Goal: Task Accomplishment & Management: Use online tool/utility

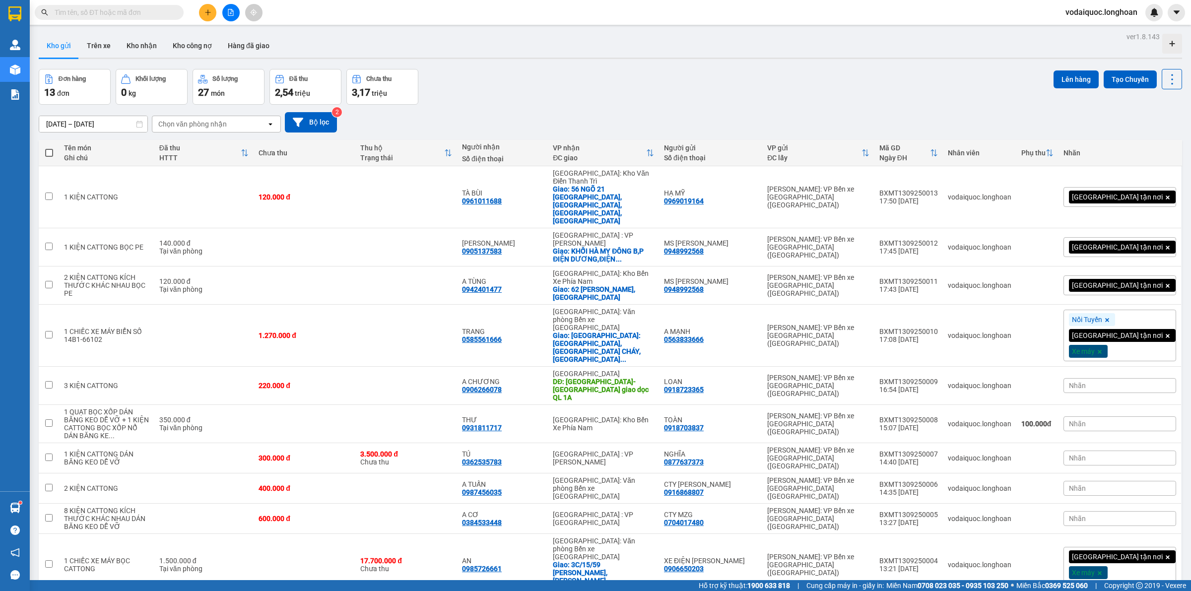
click at [988, 59] on div "ver 1.8.143 Kho gửi Trên xe Kho nhận Kho công nợ Hàng đã giao Đơn hàng 13 đơn K…" at bounding box center [611, 331] width 1152 height 602
click at [1133, 80] on button "Tạo Chuyến" at bounding box center [1130, 79] width 53 height 18
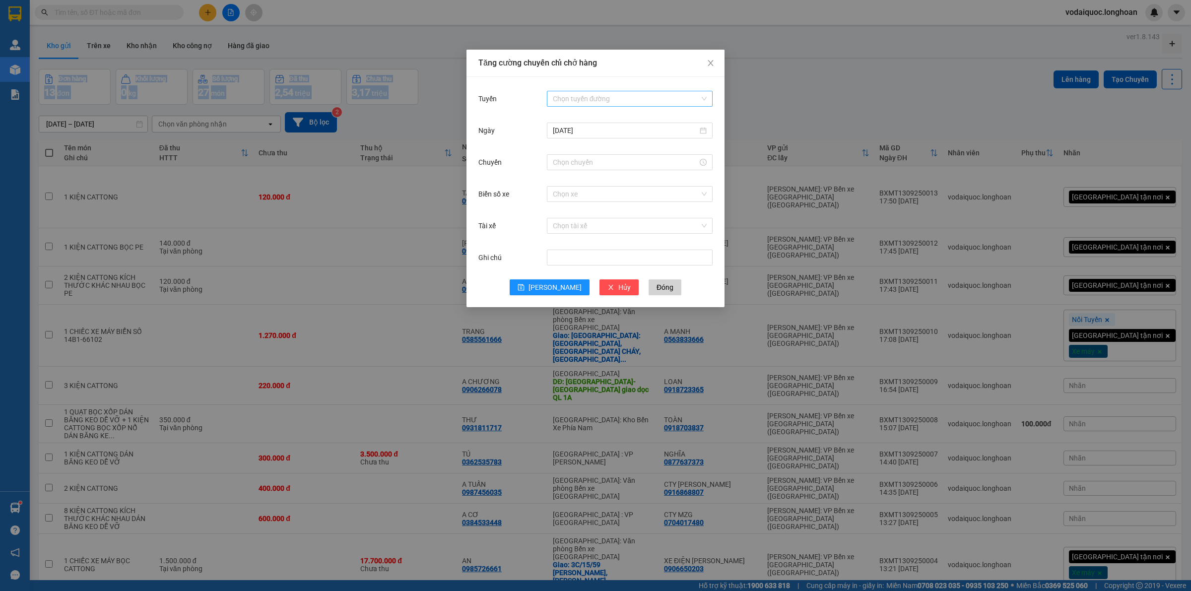
click at [596, 99] on input "Tuyến" at bounding box center [626, 98] width 147 height 15
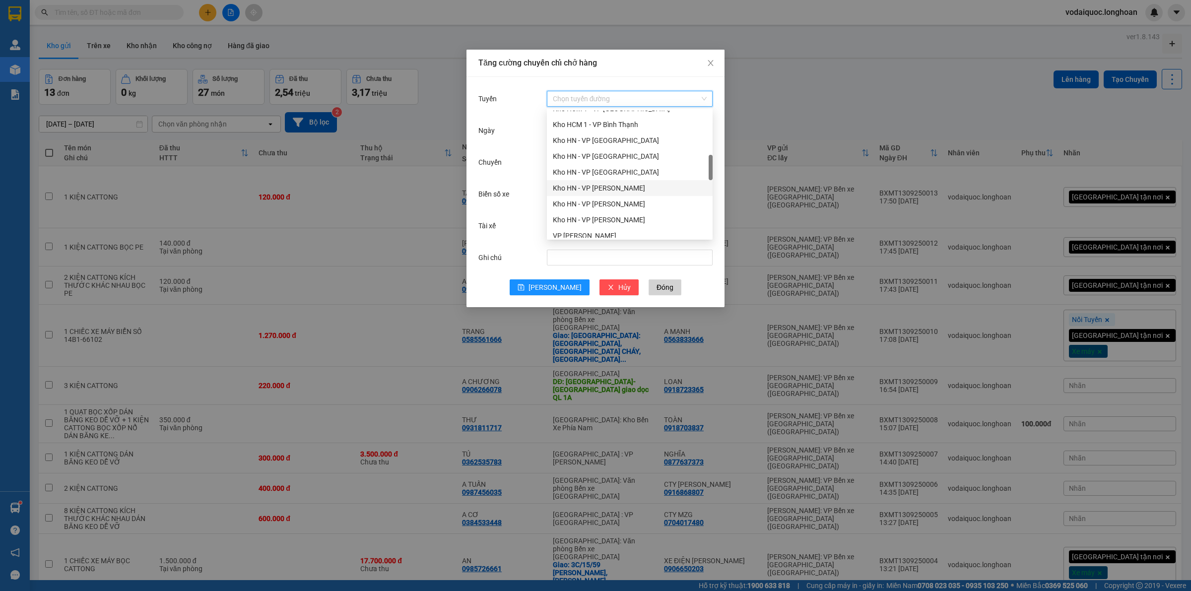
scroll to position [372, 0]
click at [577, 202] on div "VP Bình Tân - Kho HCM 1" at bounding box center [630, 207] width 154 height 11
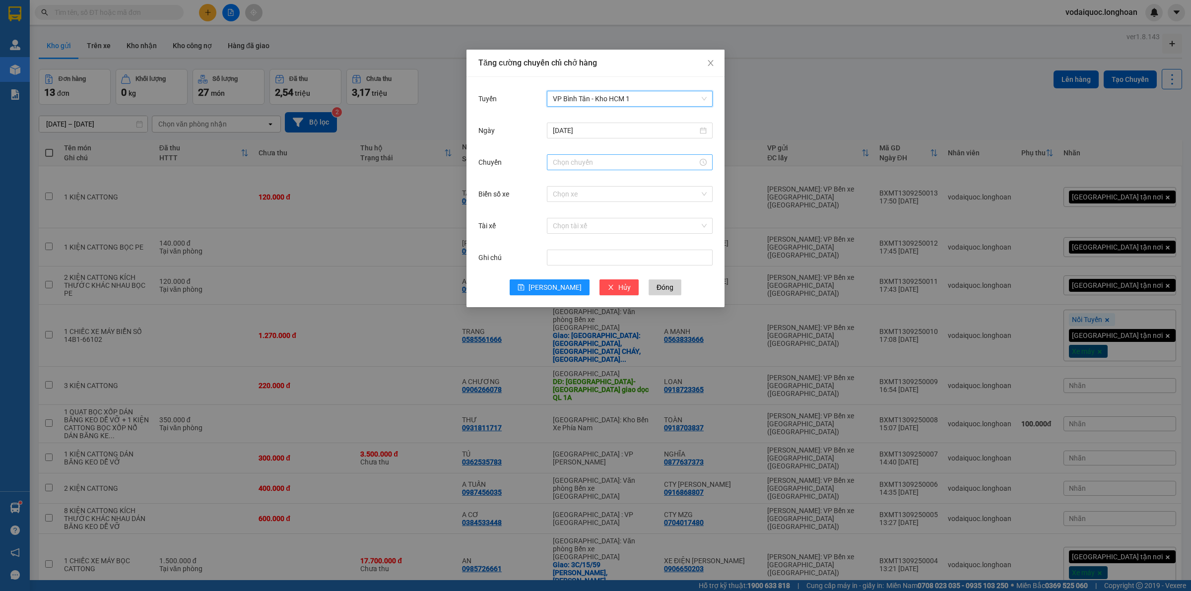
click at [607, 157] on input "Chuyến" at bounding box center [625, 162] width 145 height 11
click at [557, 258] on div "19" at bounding box center [561, 259] width 28 height 14
type input "19:00"
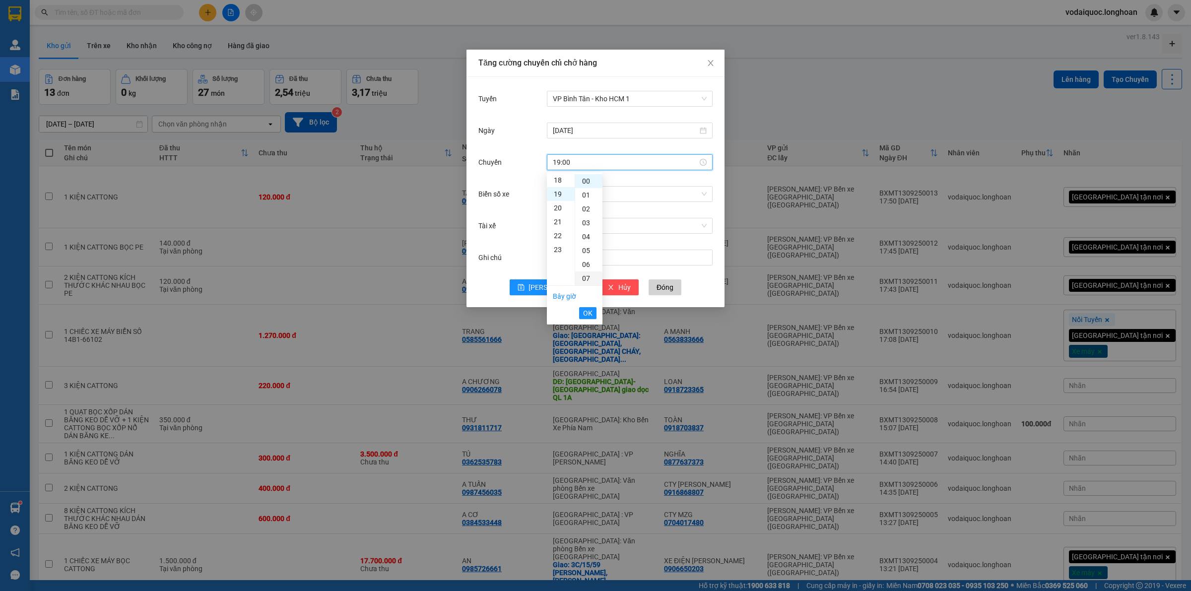
scroll to position [264, 0]
click at [589, 313] on span "OK" at bounding box center [587, 313] width 9 height 11
click at [591, 192] on input "Biển số xe" at bounding box center [626, 194] width 147 height 15
type input "080"
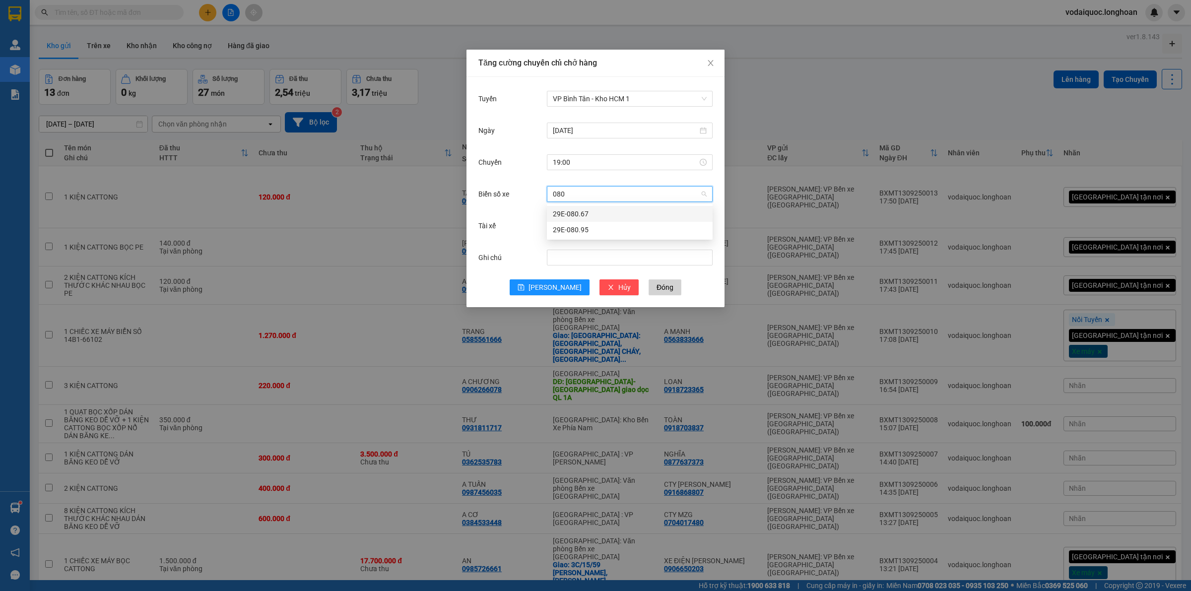
click at [572, 215] on div "29E-080.67" at bounding box center [630, 213] width 154 height 11
click at [579, 227] on input "Tài xế" at bounding box center [626, 225] width 147 height 15
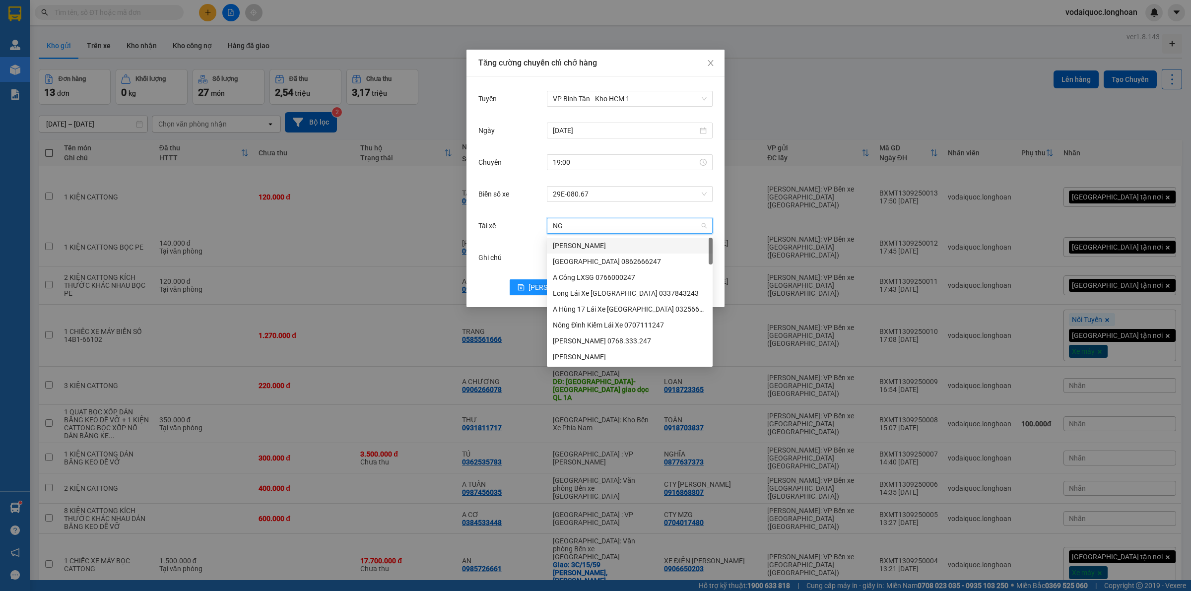
type input "NGH"
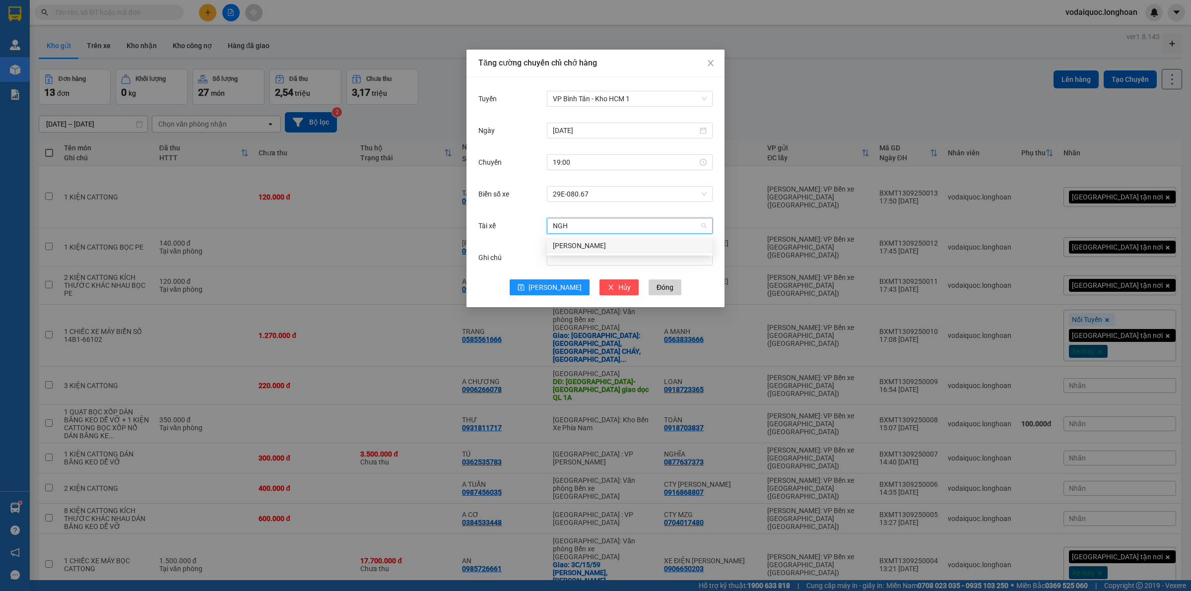
click at [582, 241] on div "[PERSON_NAME]" at bounding box center [630, 245] width 154 height 11
click at [549, 286] on span "[PERSON_NAME]" at bounding box center [555, 287] width 53 height 11
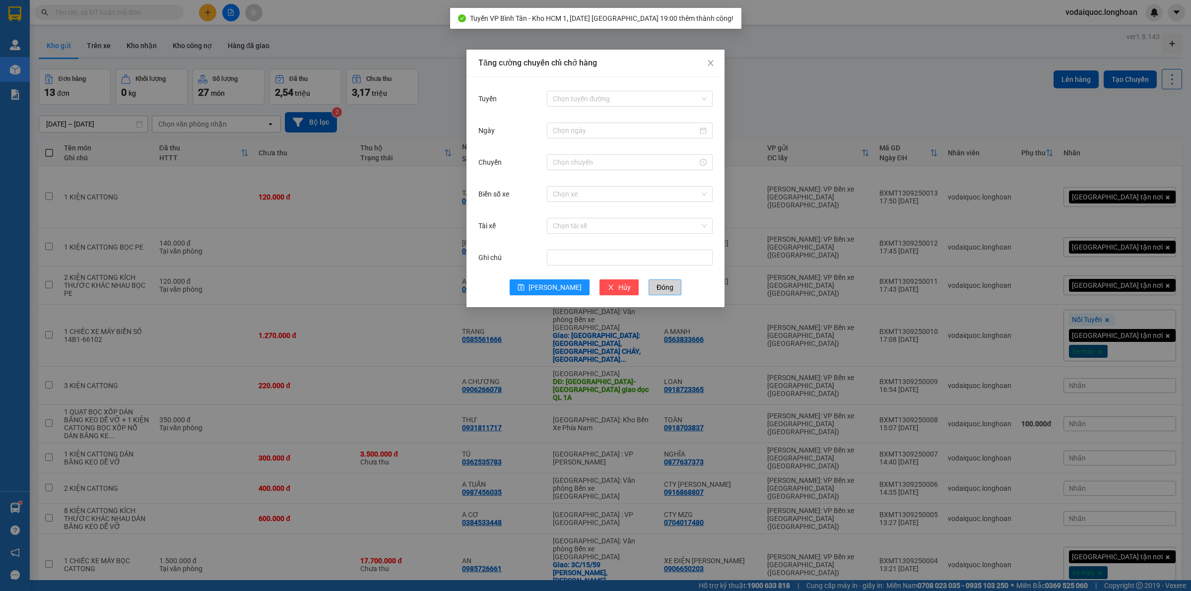
click at [657, 286] on span "Đóng" at bounding box center [665, 287] width 17 height 11
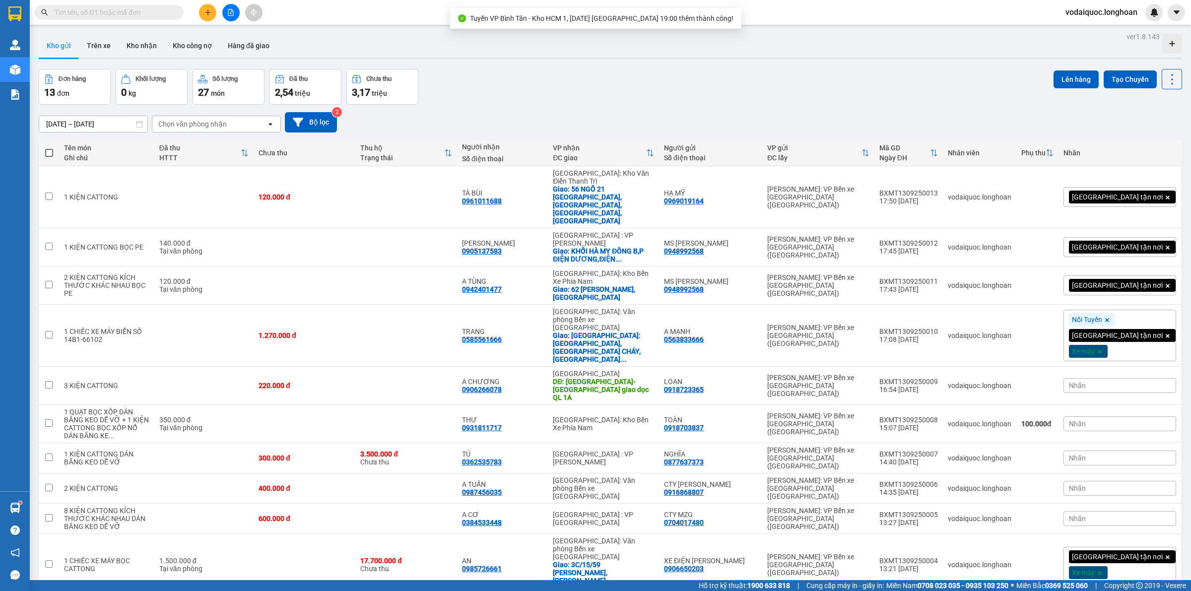
click at [50, 150] on span at bounding box center [49, 153] width 8 height 8
click at [49, 148] on input "checkbox" at bounding box center [49, 148] width 0 height 0
checkbox input "true"
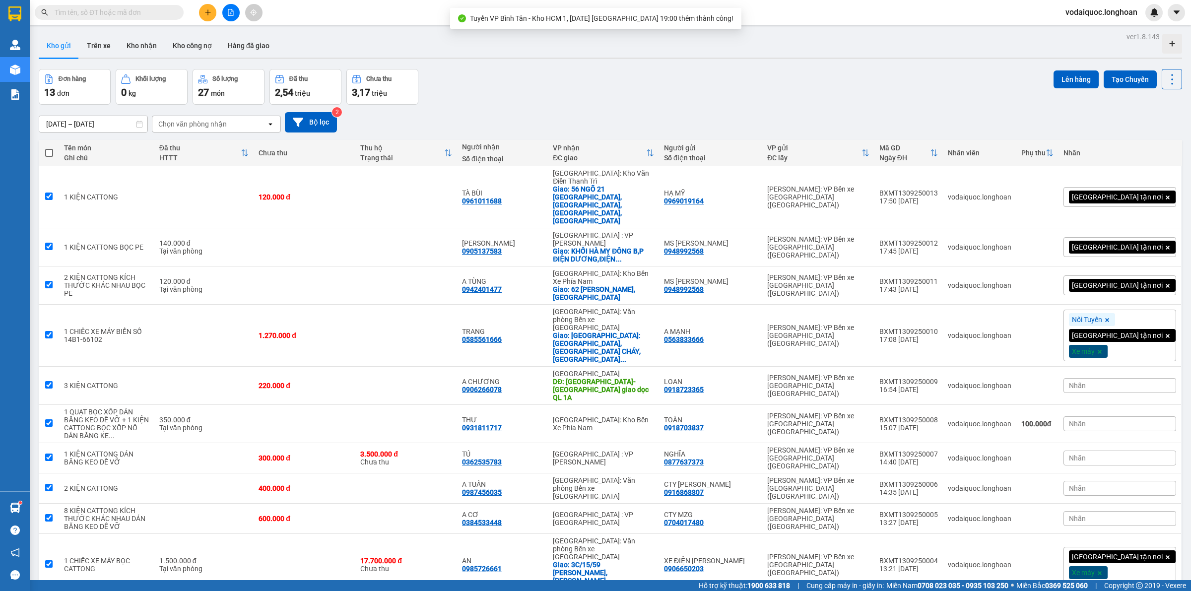
checkbox input "true"
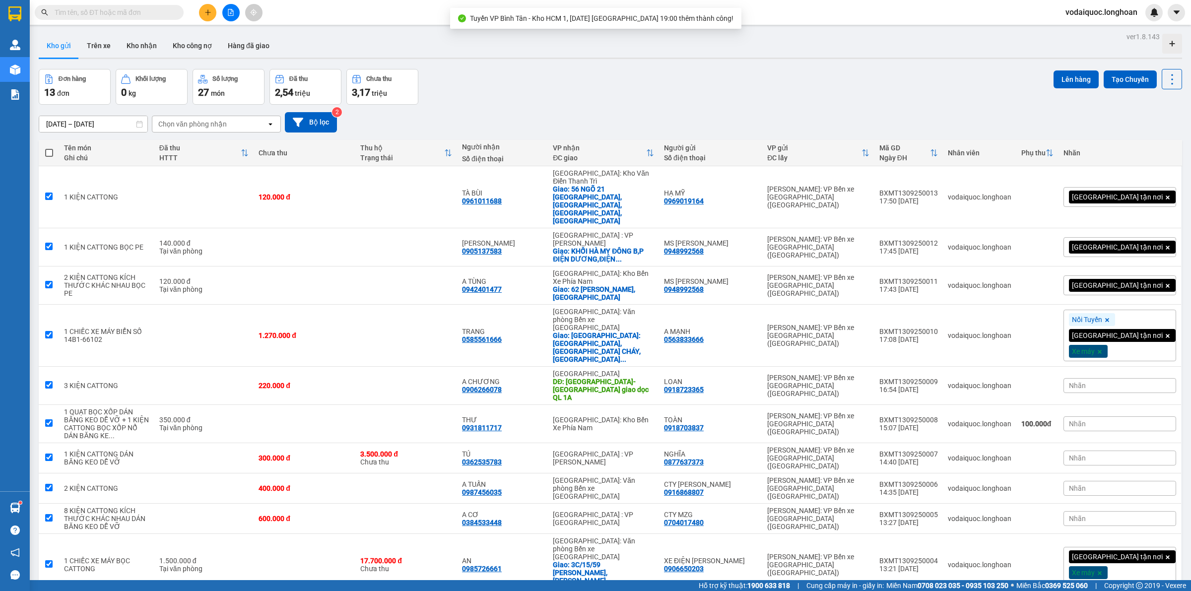
checkbox input "true"
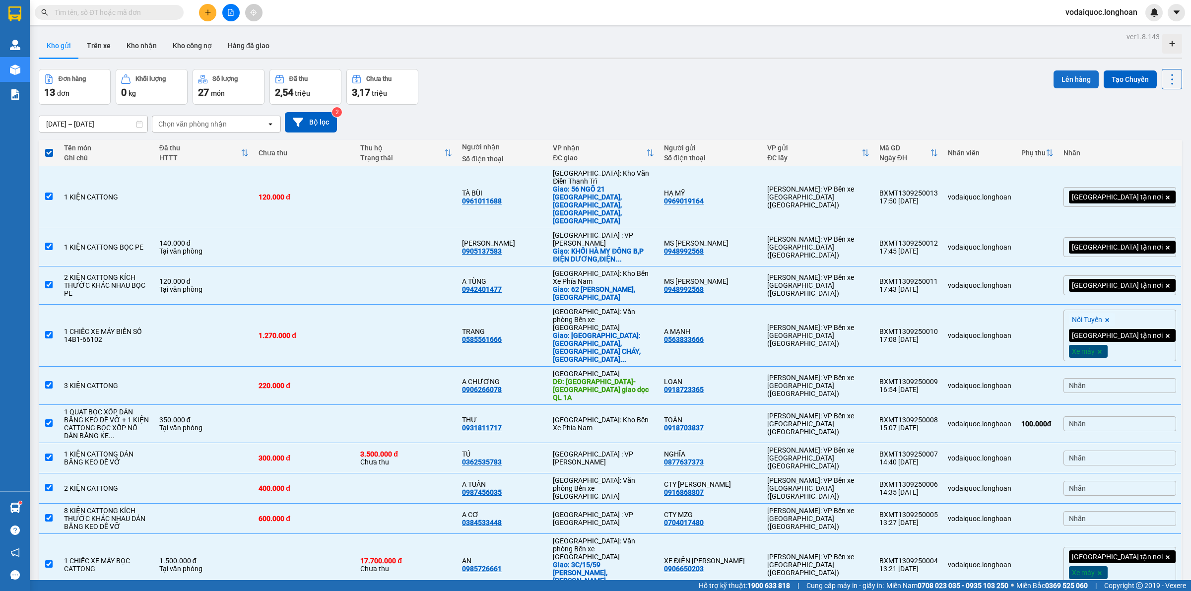
click at [1065, 77] on button "Lên hàng" at bounding box center [1076, 79] width 45 height 18
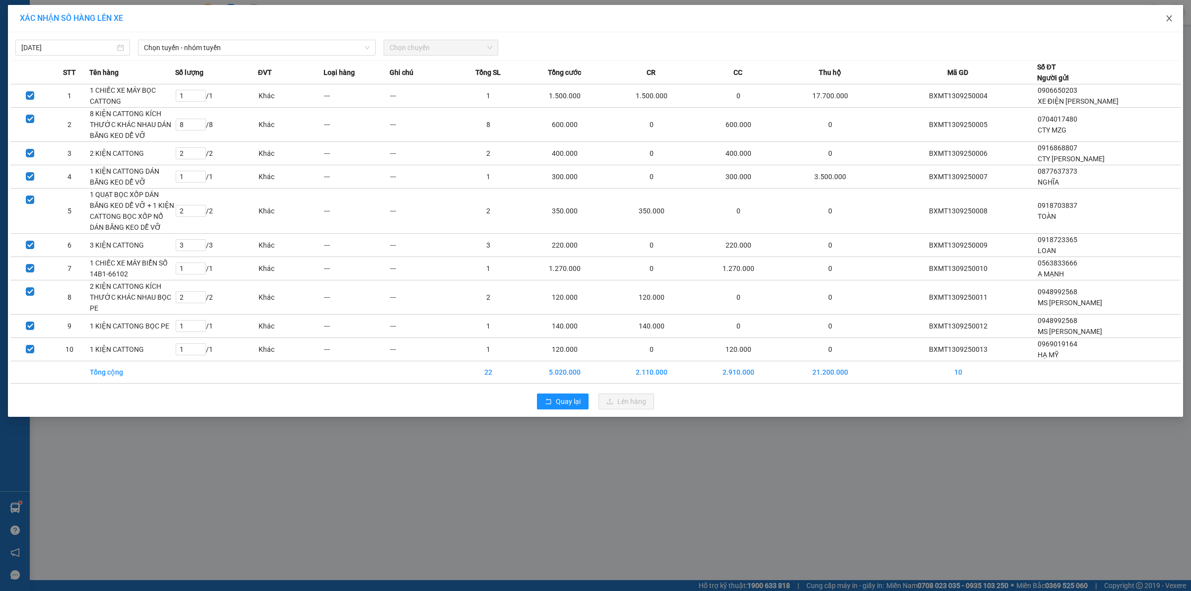
click at [1170, 16] on icon "close" at bounding box center [1170, 18] width 8 height 8
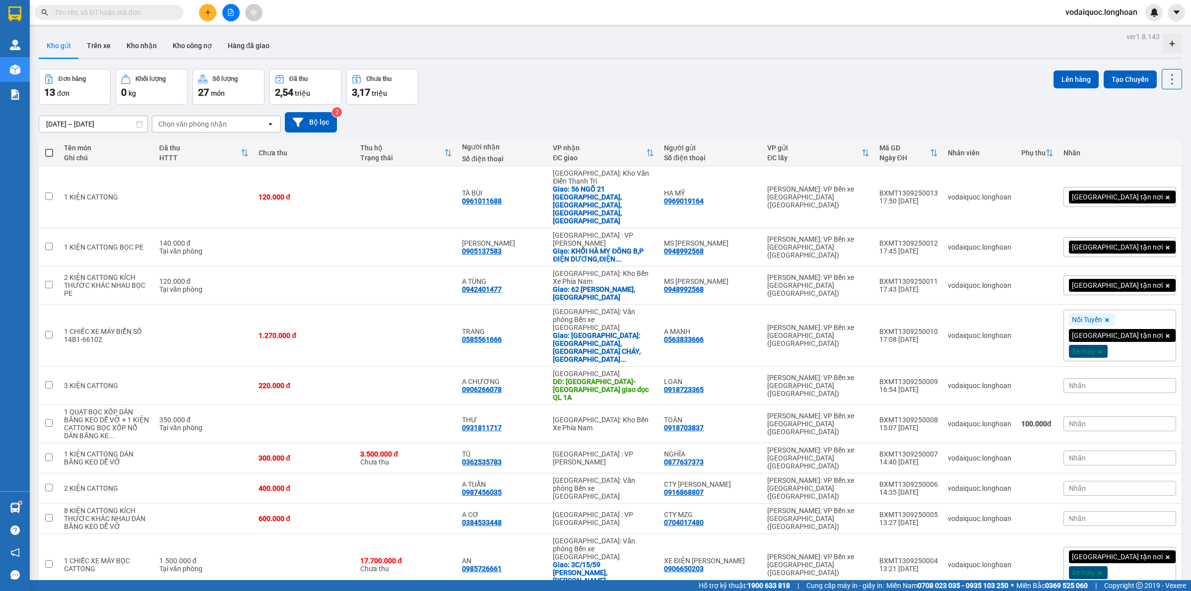
click at [50, 149] on span at bounding box center [49, 153] width 8 height 8
click at [49, 148] on input "checkbox" at bounding box center [49, 148] width 0 height 0
checkbox input "true"
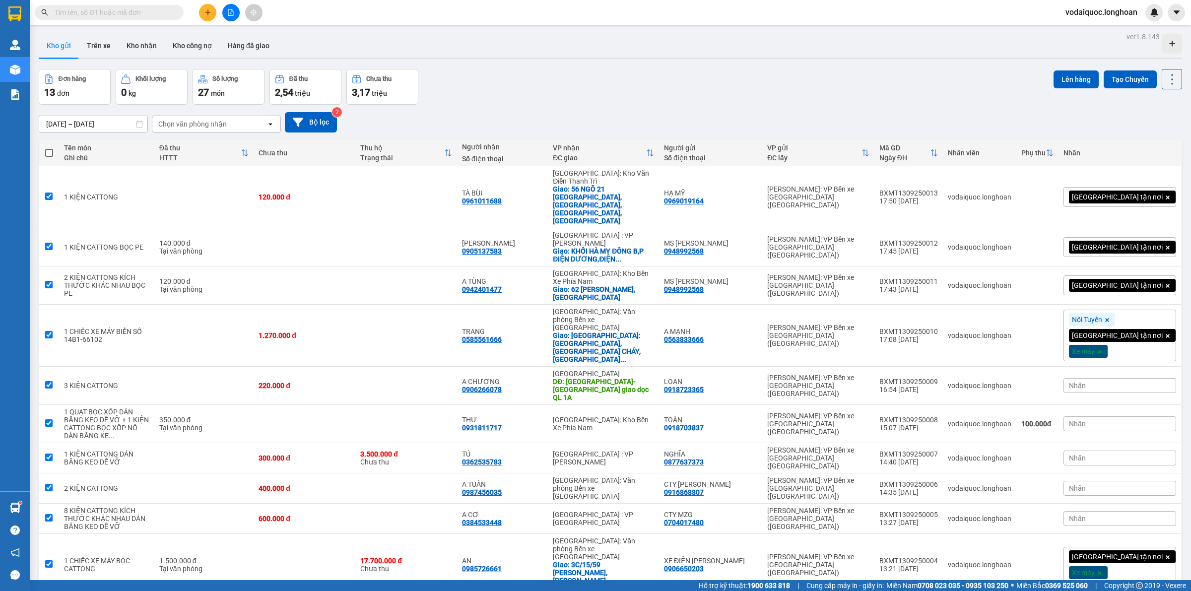
checkbox input "true"
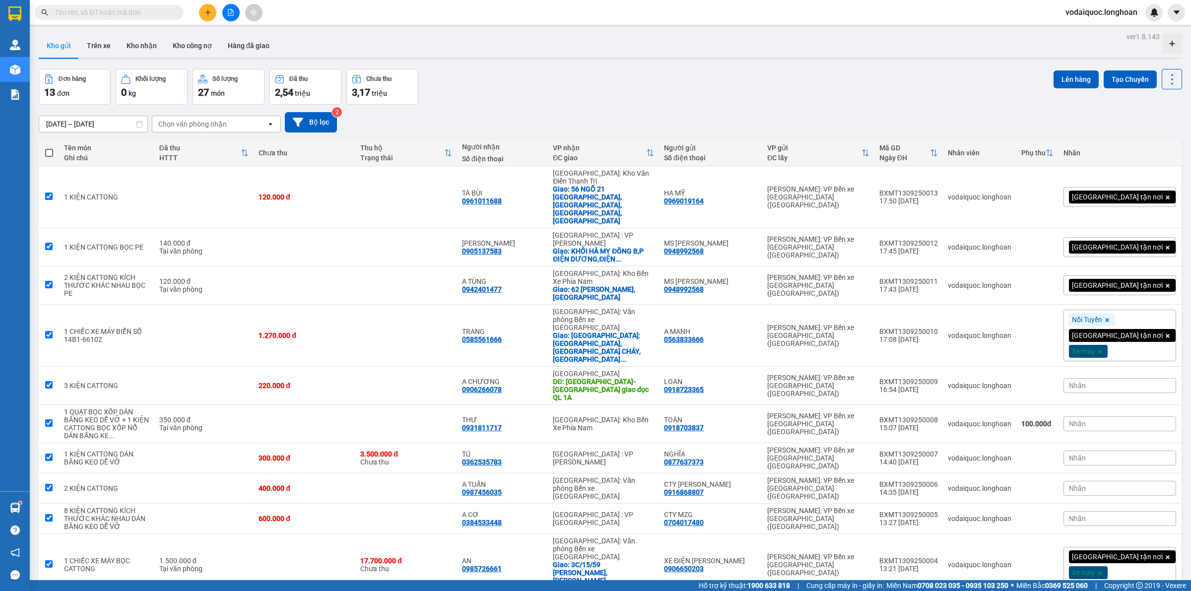
checkbox input "true"
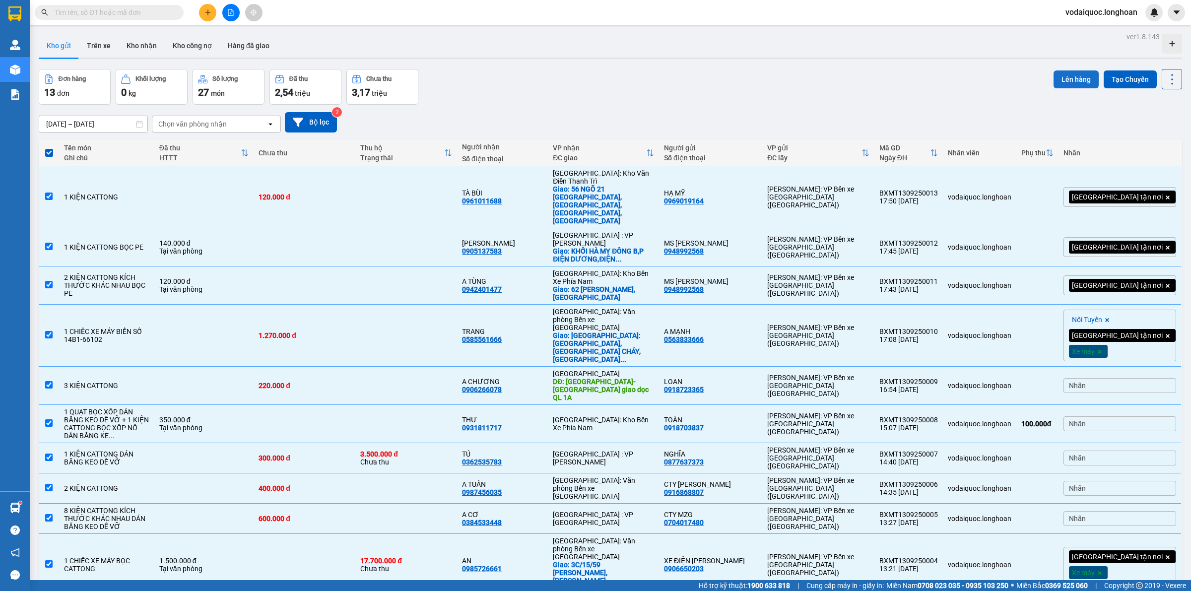
click at [1062, 77] on button "Lên hàng" at bounding box center [1076, 79] width 45 height 18
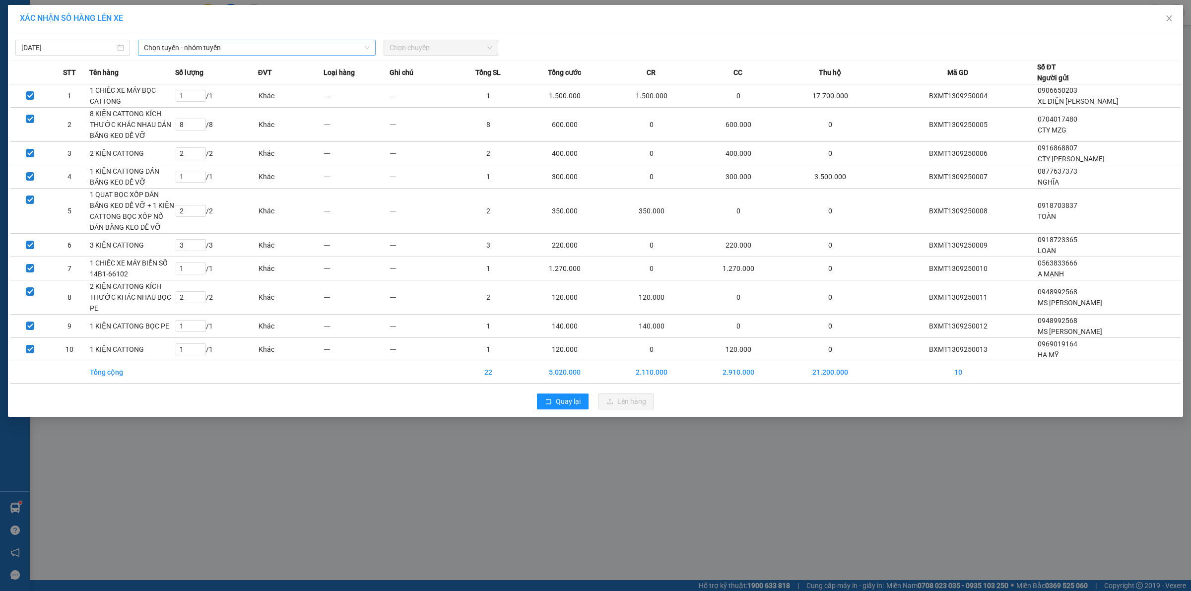
click at [253, 50] on span "Chọn tuyến - nhóm tuyến" at bounding box center [257, 47] width 226 height 15
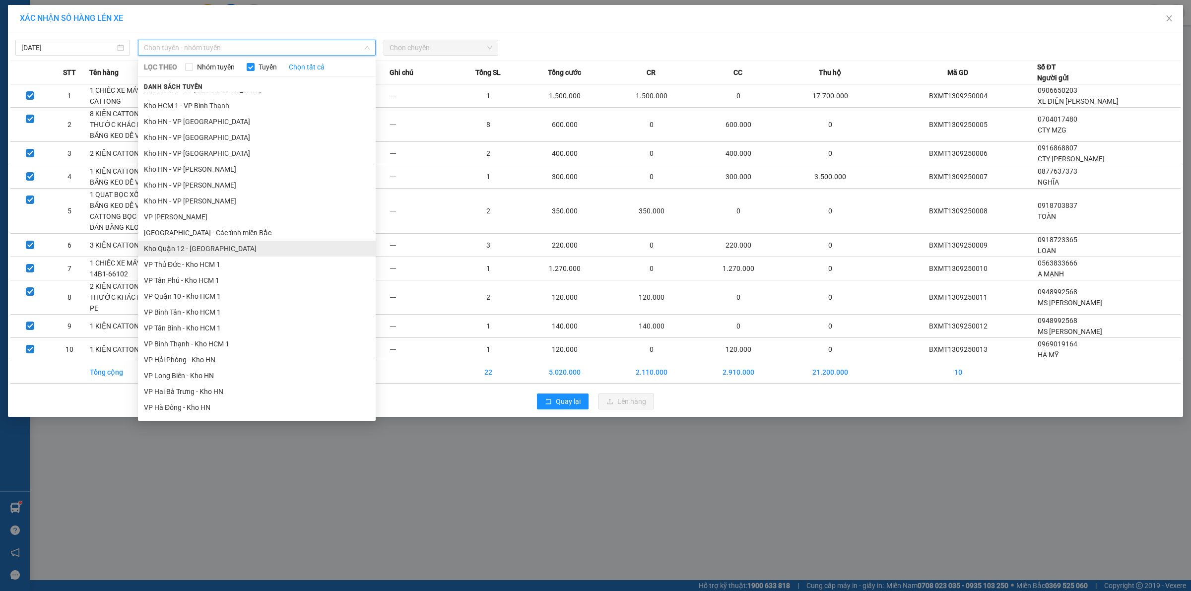
scroll to position [310, 0]
click at [193, 251] on li "VP Bình Tân - Kho HCM 1" at bounding box center [257, 250] width 238 height 16
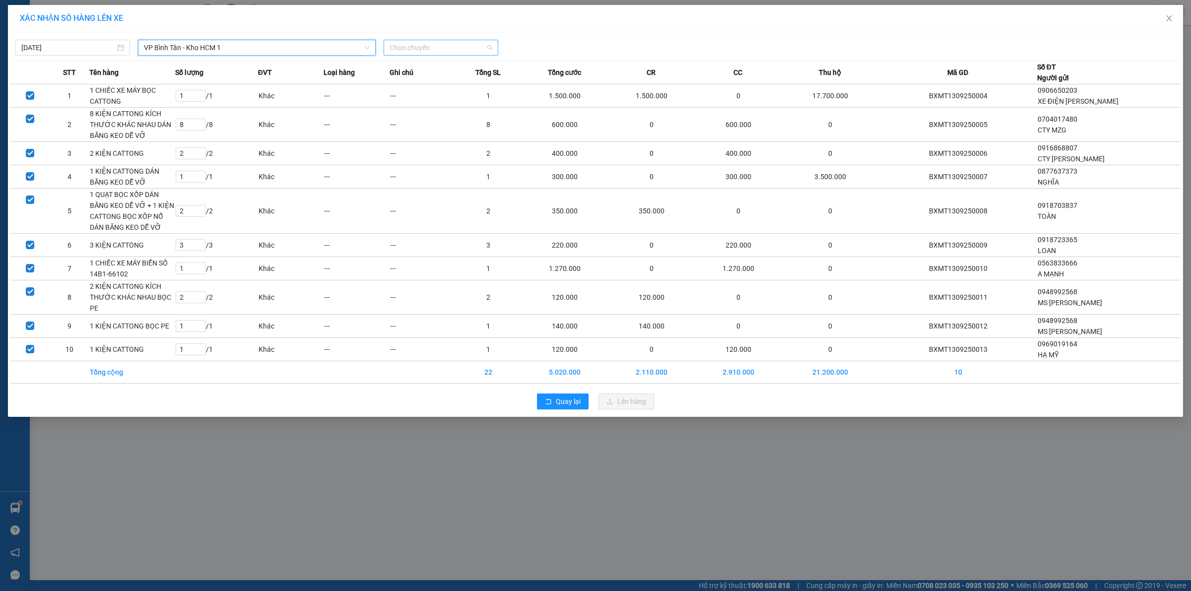
click at [450, 41] on span "Chọn chuyến" at bounding box center [441, 47] width 103 height 15
click at [436, 86] on div "19:00 (TC) - 29E-080.67" at bounding box center [428, 83] width 77 height 11
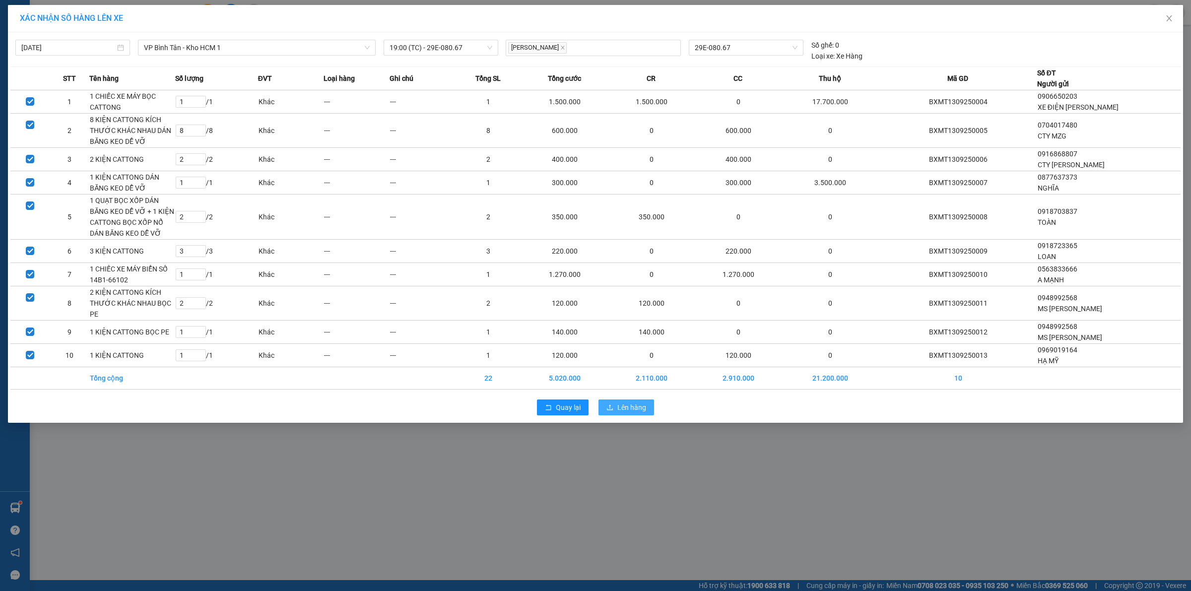
click at [633, 408] on span "Lên hàng" at bounding box center [632, 407] width 29 height 11
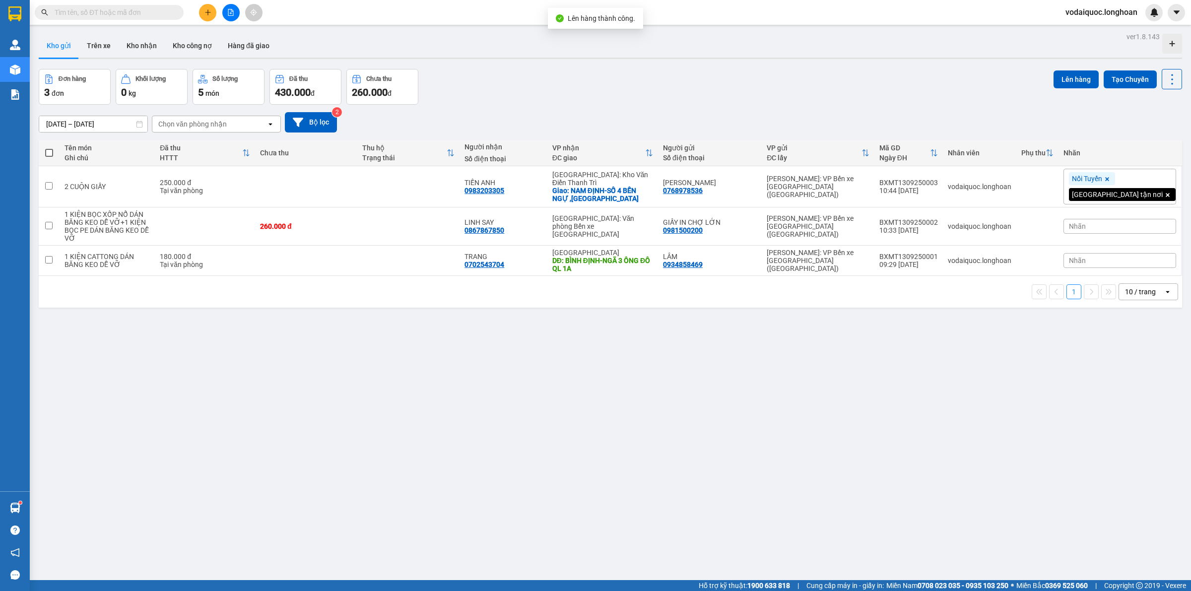
click at [50, 150] on span at bounding box center [49, 153] width 8 height 8
click at [49, 148] on input "checkbox" at bounding box center [49, 148] width 0 height 0
checkbox input "true"
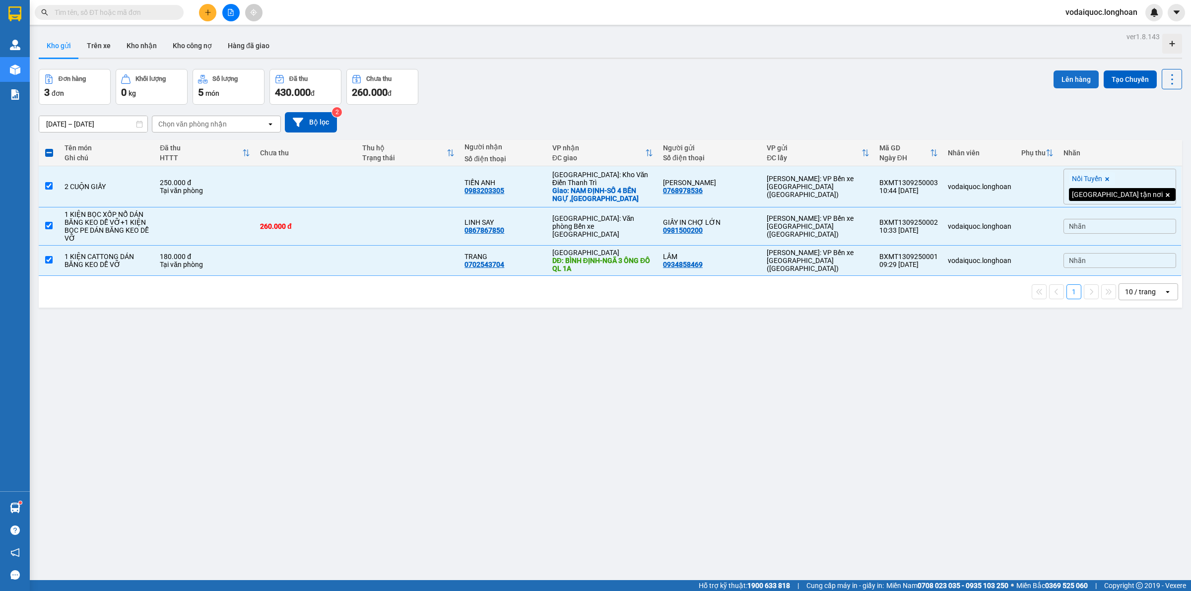
click at [1080, 73] on button "Lên hàng" at bounding box center [1076, 79] width 45 height 18
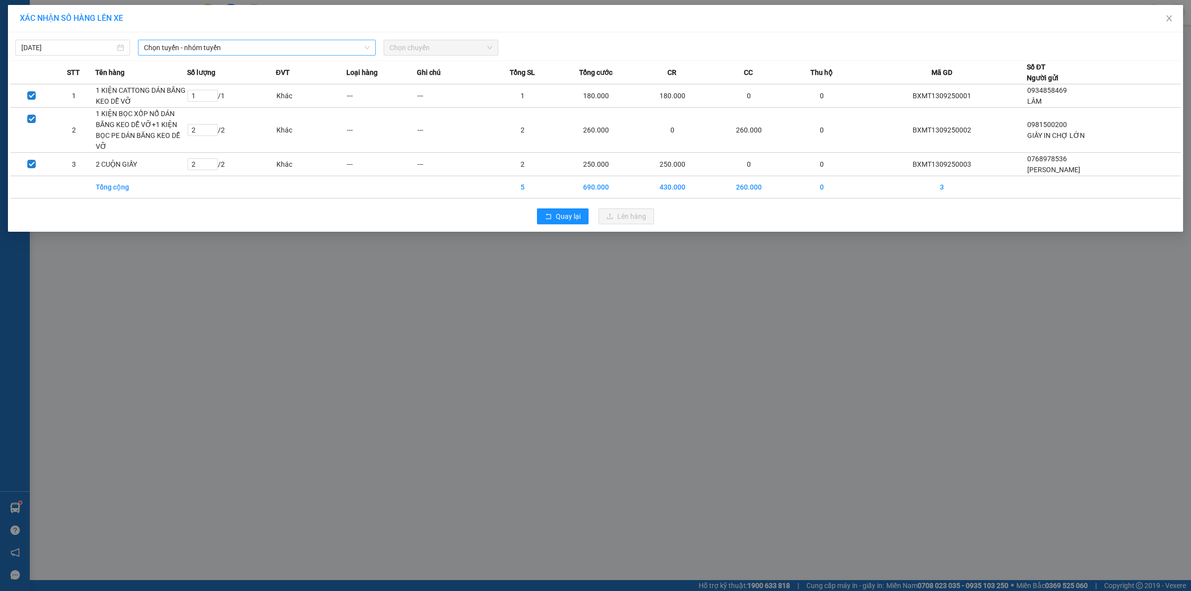
click at [230, 50] on span "Chọn tuyến - nhóm tuyến" at bounding box center [257, 47] width 226 height 15
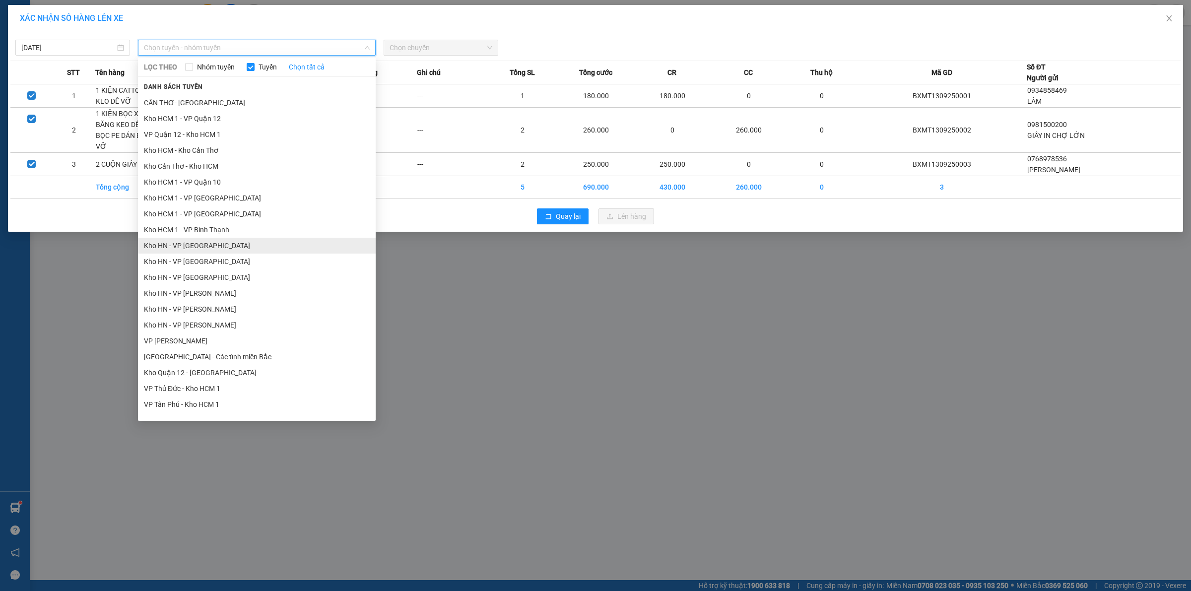
scroll to position [186, 0]
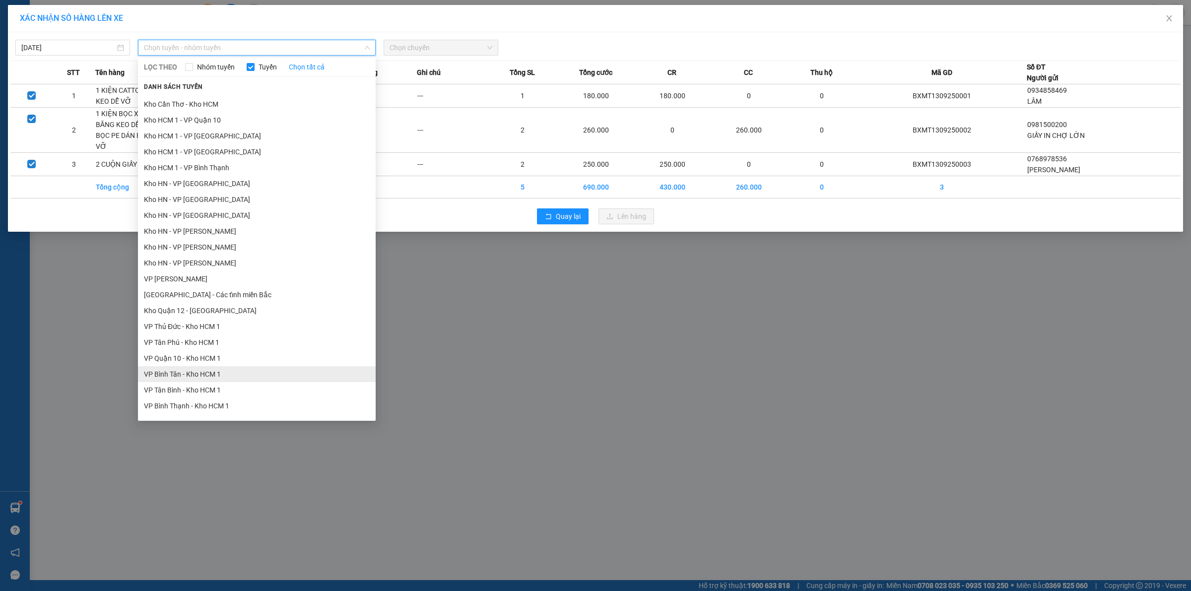
click at [192, 373] on li "VP Bình Tân - Kho HCM 1" at bounding box center [257, 374] width 238 height 16
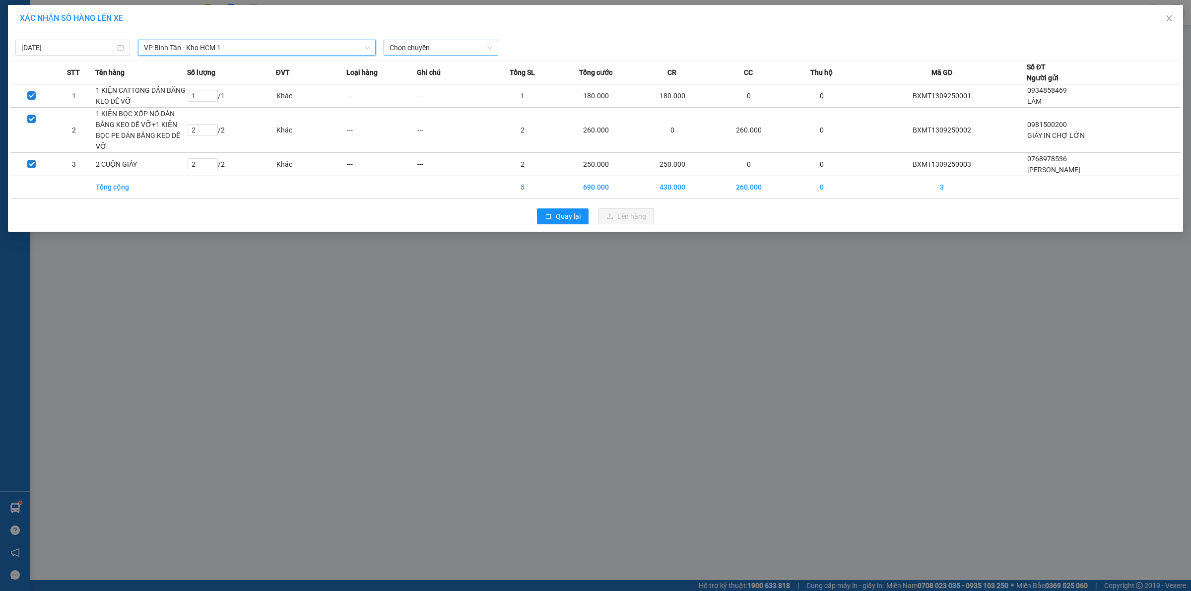
click at [464, 50] on span "Chọn chuyến" at bounding box center [441, 47] width 103 height 15
click at [440, 83] on div "19:00 (TC) - 29E-080.67" at bounding box center [428, 83] width 77 height 11
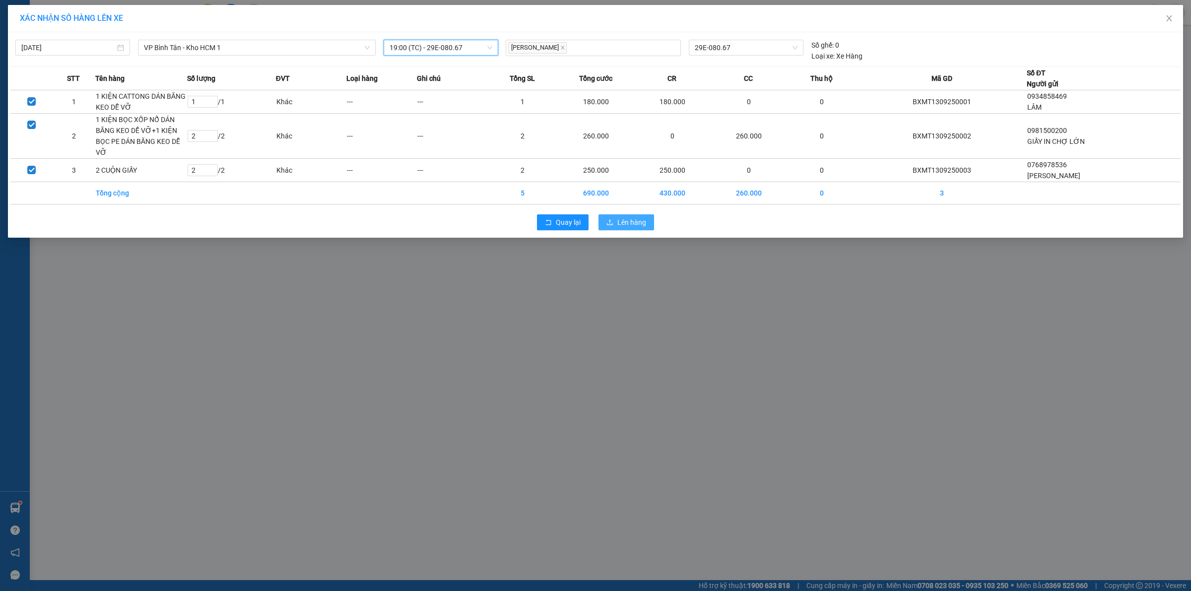
click at [622, 221] on span "Lên hàng" at bounding box center [632, 222] width 29 height 11
